Goal: Book appointment/travel/reservation

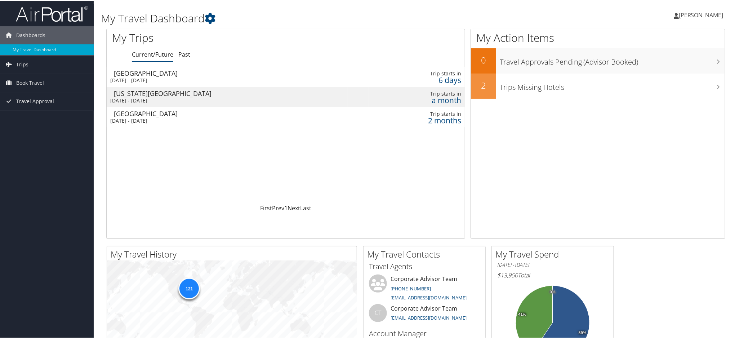
click at [156, 74] on div "[GEOGRAPHIC_DATA]" at bounding box center [220, 72] width 213 height 6
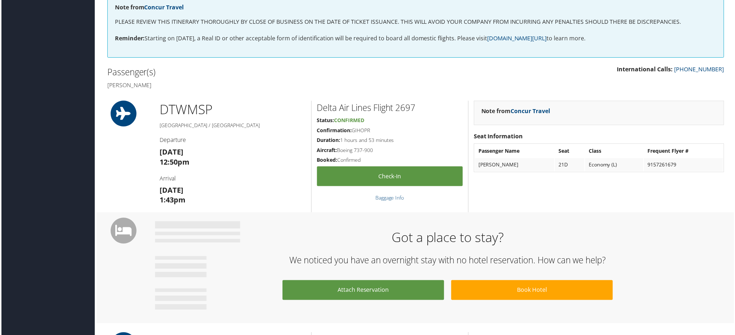
scroll to position [192, 0]
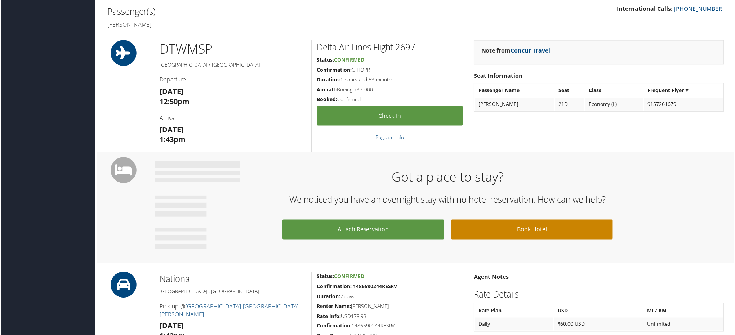
click at [524, 229] on link "Book Hotel" at bounding box center [533, 231] width 162 height 20
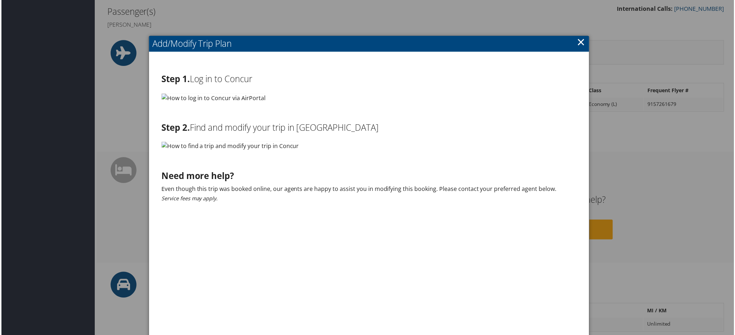
click at [582, 43] on link "×" at bounding box center [582, 42] width 8 height 14
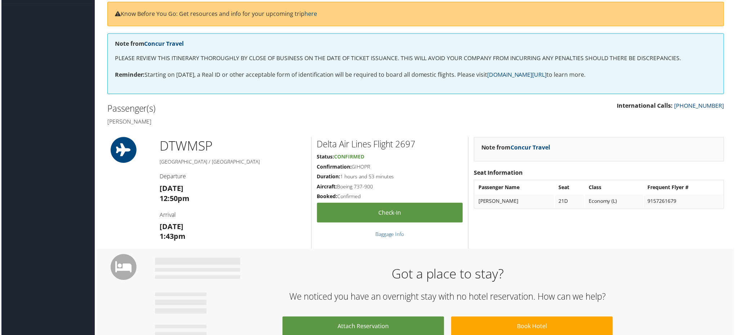
scroll to position [0, 0]
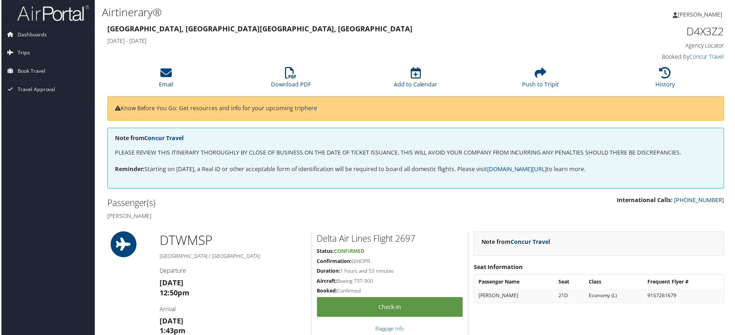
click at [22, 54] on span "Trips" at bounding box center [22, 53] width 12 height 18
click at [43, 67] on link "Current/Future Trips" at bounding box center [47, 67] width 94 height 11
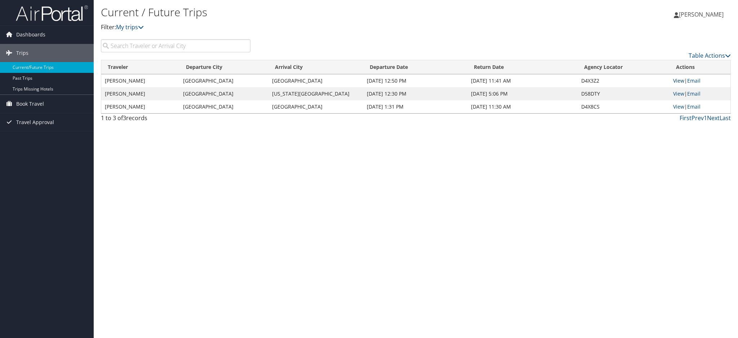
click at [677, 80] on link "View" at bounding box center [678, 80] width 11 height 7
click at [31, 103] on span "Book Travel" at bounding box center [30, 104] width 28 height 18
click at [45, 141] on link "Book/Manage Online Trips" at bounding box center [47, 139] width 94 height 11
click at [40, 140] on link "Book/Manage Online Trips" at bounding box center [47, 139] width 94 height 11
click at [43, 140] on link "Book/Manage Online Trips" at bounding box center [47, 139] width 94 height 11
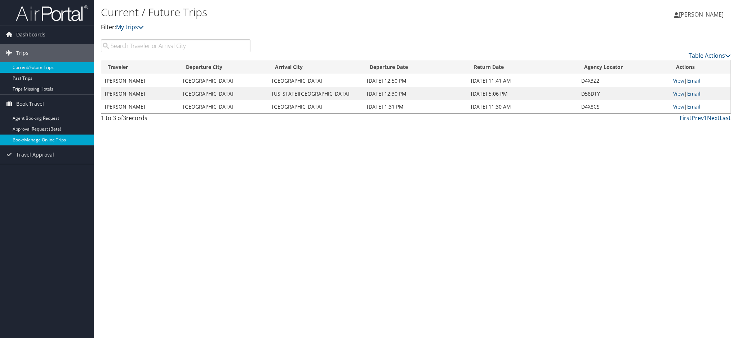
click at [43, 140] on link "Book/Manage Online Trips" at bounding box center [47, 139] width 94 height 11
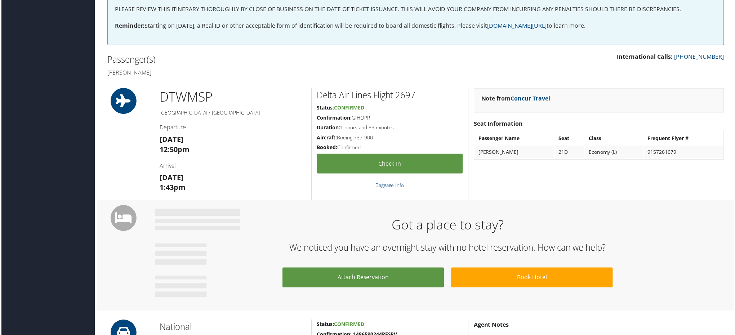
scroll to position [240, 0]
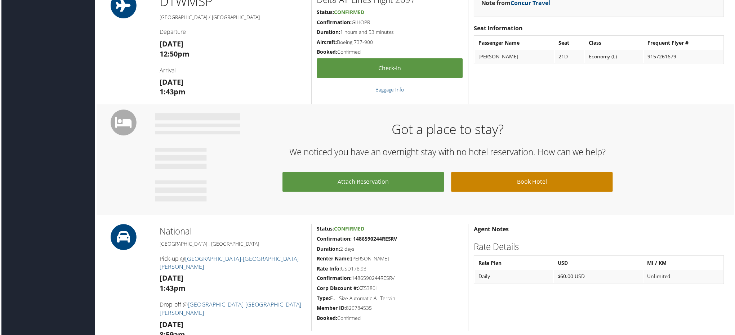
click at [526, 185] on link "Book Hotel" at bounding box center [533, 183] width 162 height 20
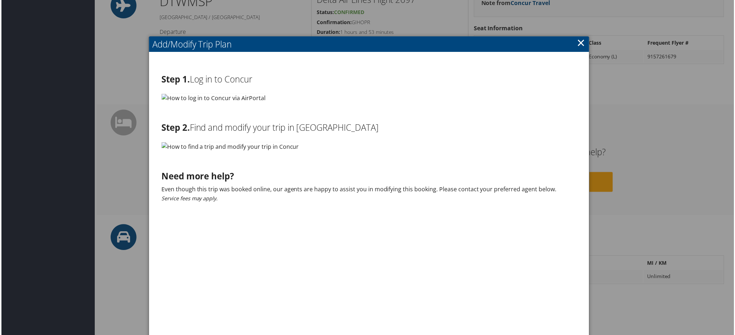
click at [580, 43] on link "×" at bounding box center [582, 42] width 8 height 14
